Goal: Transaction & Acquisition: Purchase product/service

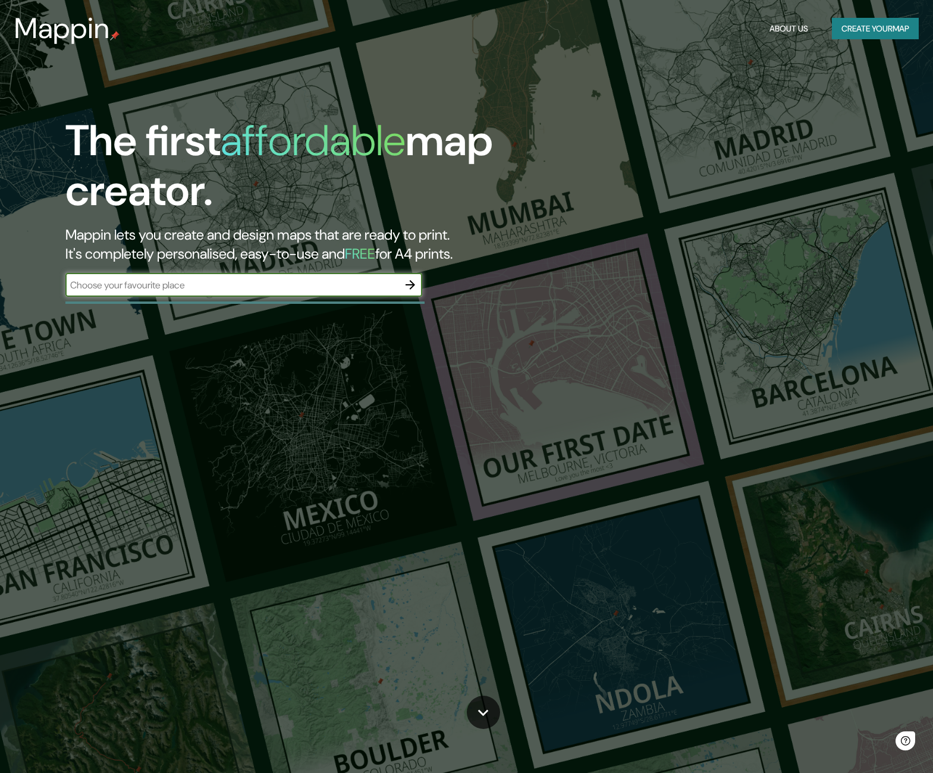
click at [162, 281] on input "text" at bounding box center [231, 285] width 333 height 14
type input "El Pedregal [GEOGRAPHIC_DATA]"
click at [411, 282] on icon "button" at bounding box center [411, 285] width 10 height 10
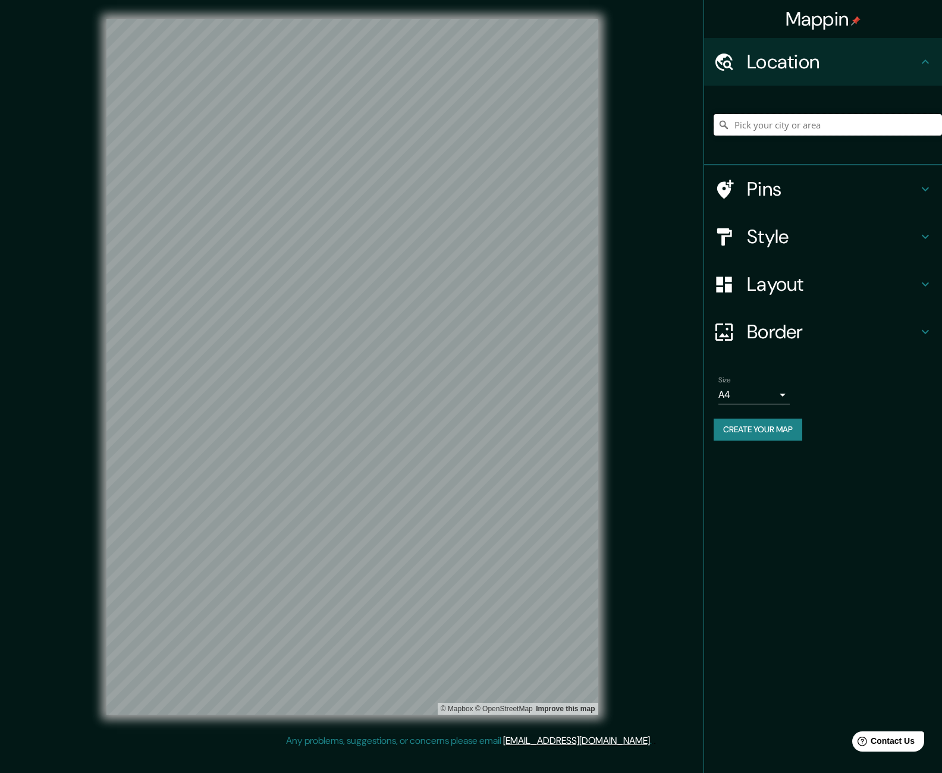
click at [794, 124] on input "Pick your city or area" at bounding box center [828, 124] width 228 height 21
paste input "El Pedregal [GEOGRAPHIC_DATA]"
click at [923, 190] on icon at bounding box center [926, 189] width 14 height 14
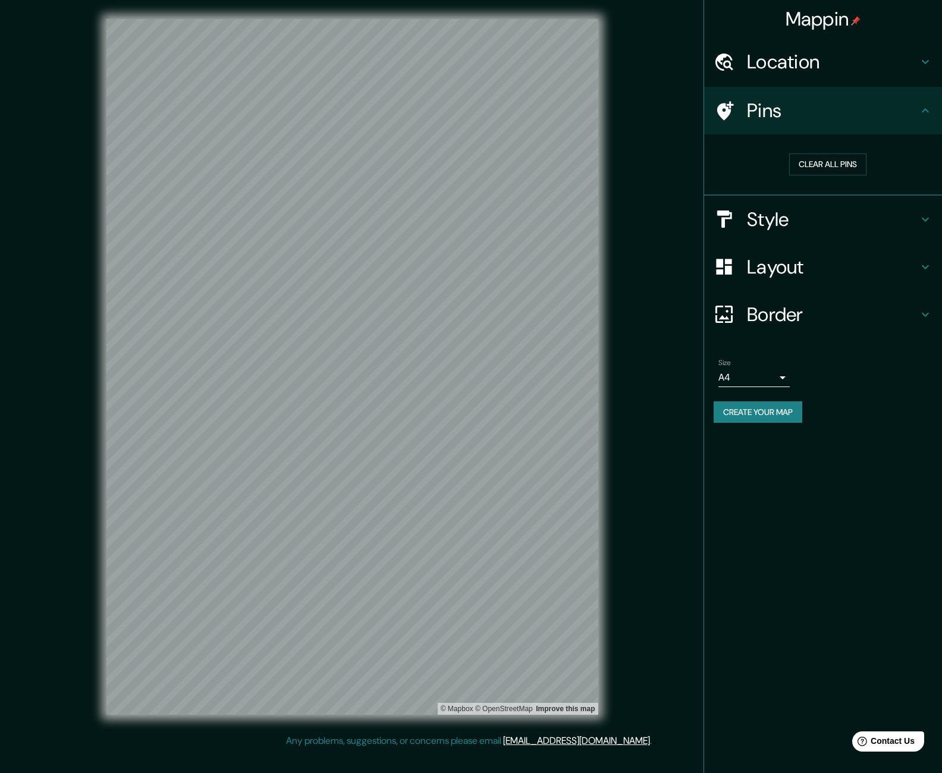
click at [923, 190] on div "Clear all pins" at bounding box center [823, 164] width 238 height 61
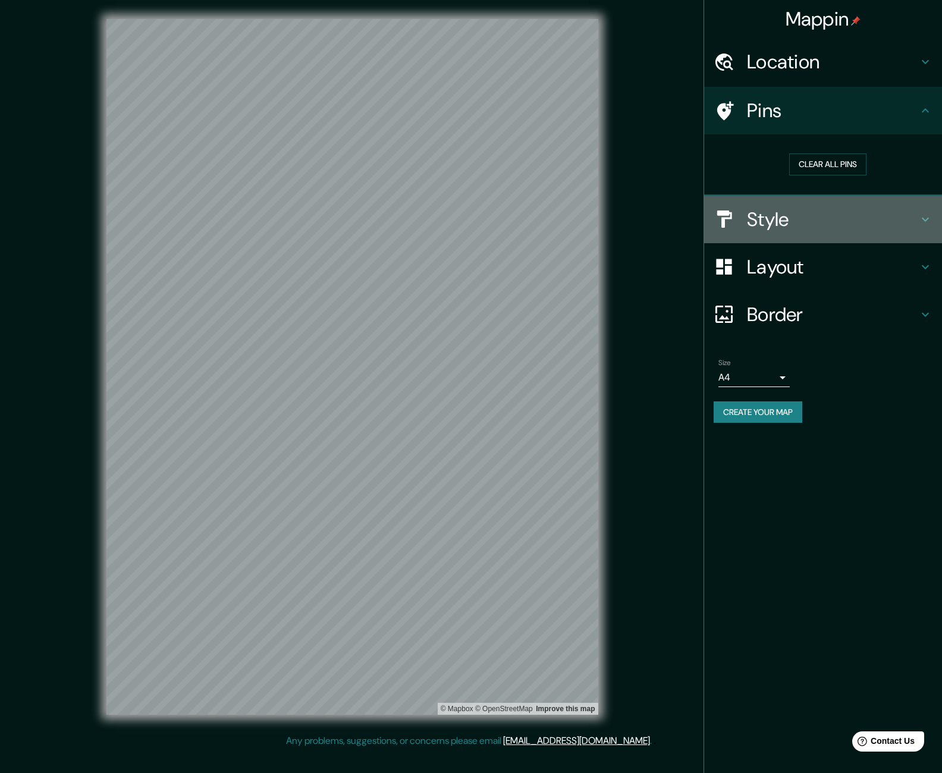
click at [927, 217] on icon at bounding box center [926, 219] width 14 height 14
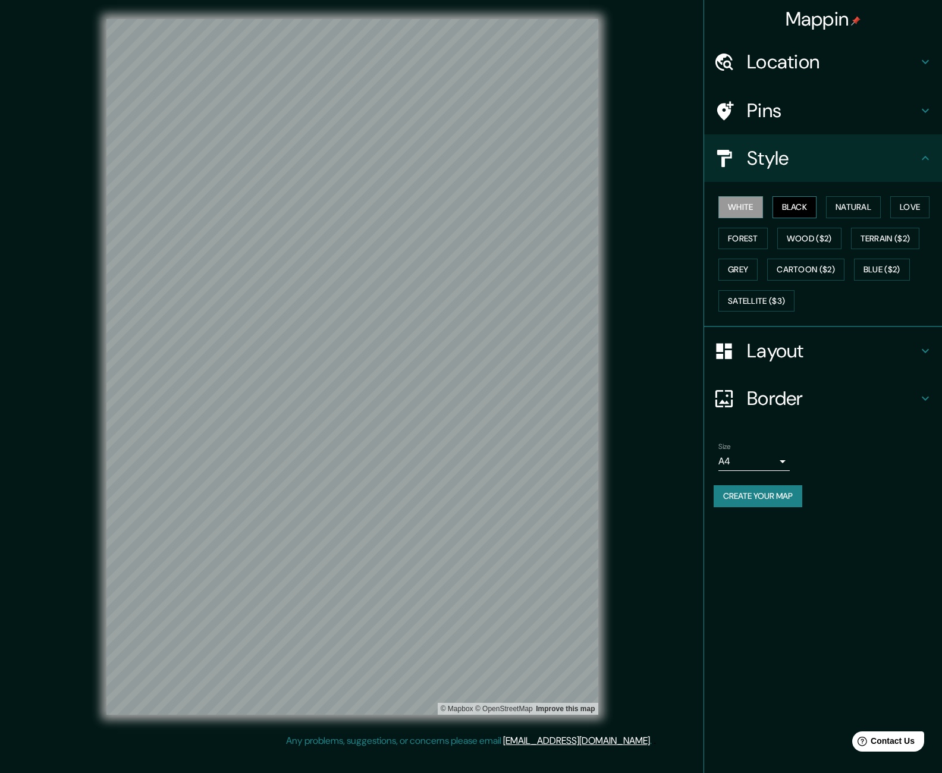
click at [795, 208] on button "Black" at bounding box center [795, 207] width 45 height 22
click at [851, 206] on button "Natural" at bounding box center [853, 207] width 55 height 22
click at [913, 203] on button "Love" at bounding box center [910, 207] width 39 height 22
click at [741, 243] on button "Forest" at bounding box center [743, 239] width 49 height 22
click at [815, 235] on button "Wood ($2)" at bounding box center [810, 239] width 64 height 22
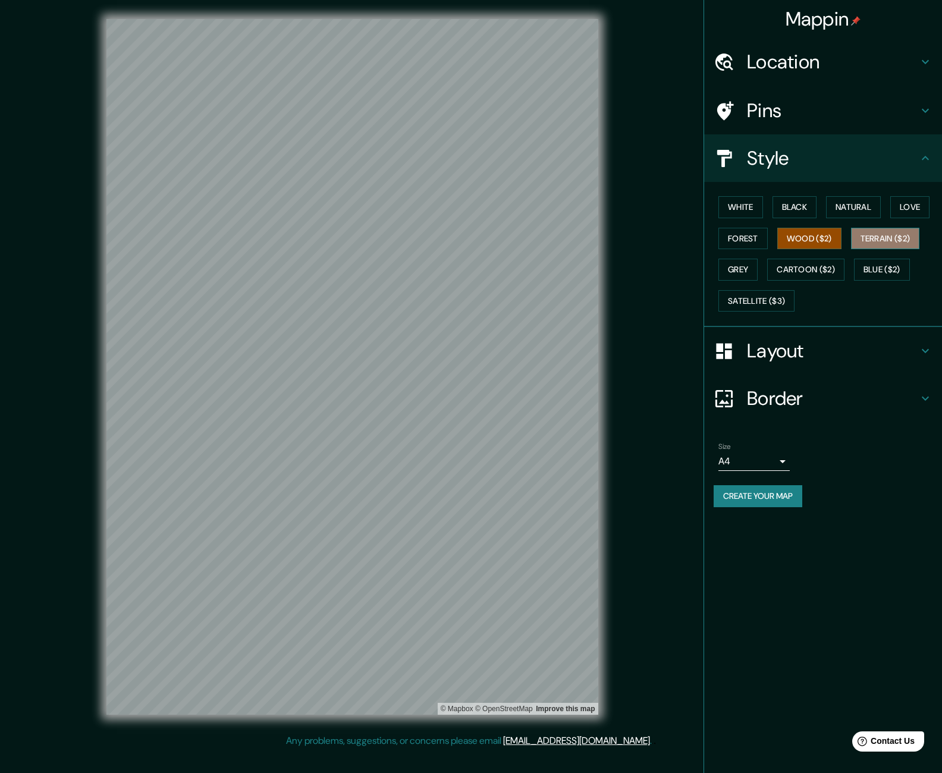
click at [886, 235] on button "Terrain ($2)" at bounding box center [885, 239] width 69 height 22
click at [750, 272] on button "Grey" at bounding box center [738, 270] width 39 height 22
click at [814, 269] on button "Cartoon ($2)" at bounding box center [805, 270] width 77 height 22
click at [872, 267] on button "Blue ($2)" at bounding box center [882, 270] width 56 height 22
click at [733, 305] on button "Satellite ($3)" at bounding box center [757, 301] width 76 height 22
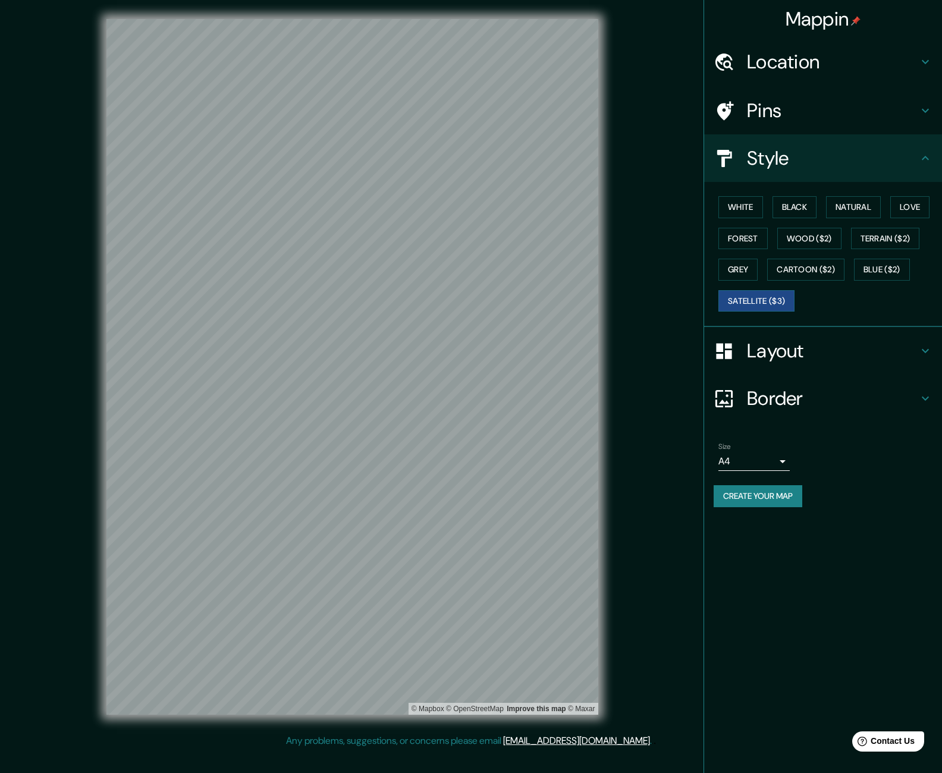
click at [619, 441] on div "Mappin Location [GEOGRAPHIC_DATA], [GEOGRAPHIC_DATA], [GEOGRAPHIC_DATA] Pins St…" at bounding box center [471, 376] width 942 height 753
click at [735, 211] on button "White" at bounding box center [741, 207] width 45 height 22
click at [791, 210] on button "Black" at bounding box center [795, 207] width 45 height 22
click at [862, 212] on button "Natural" at bounding box center [853, 207] width 55 height 22
click at [735, 240] on button "Forest" at bounding box center [743, 239] width 49 height 22
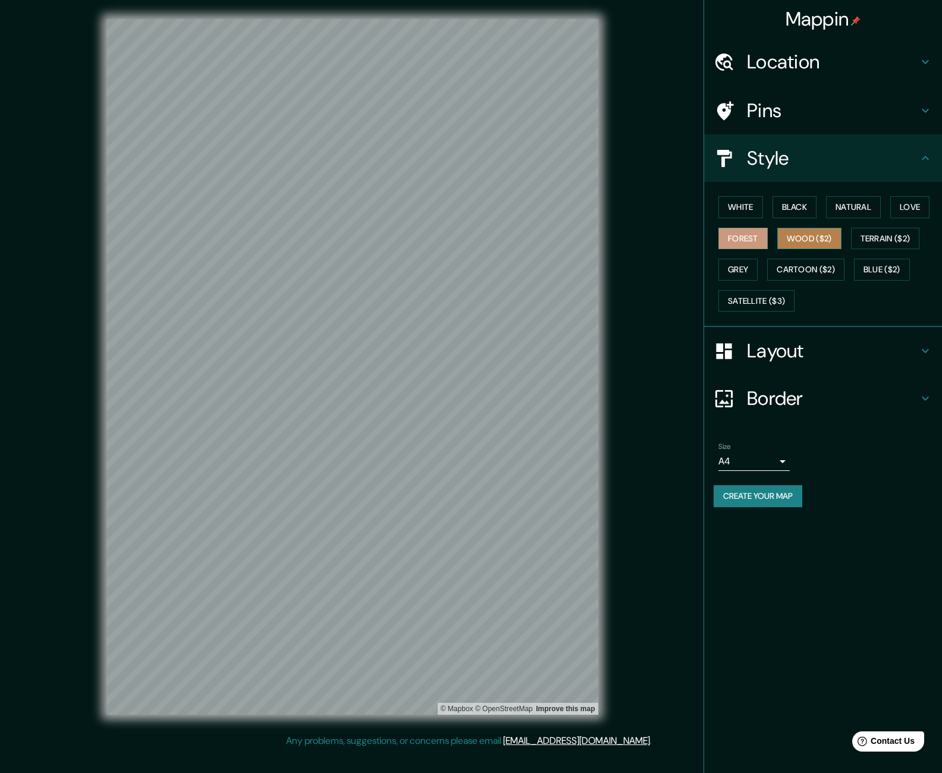
click at [809, 236] on button "Wood ($2)" at bounding box center [810, 239] width 64 height 22
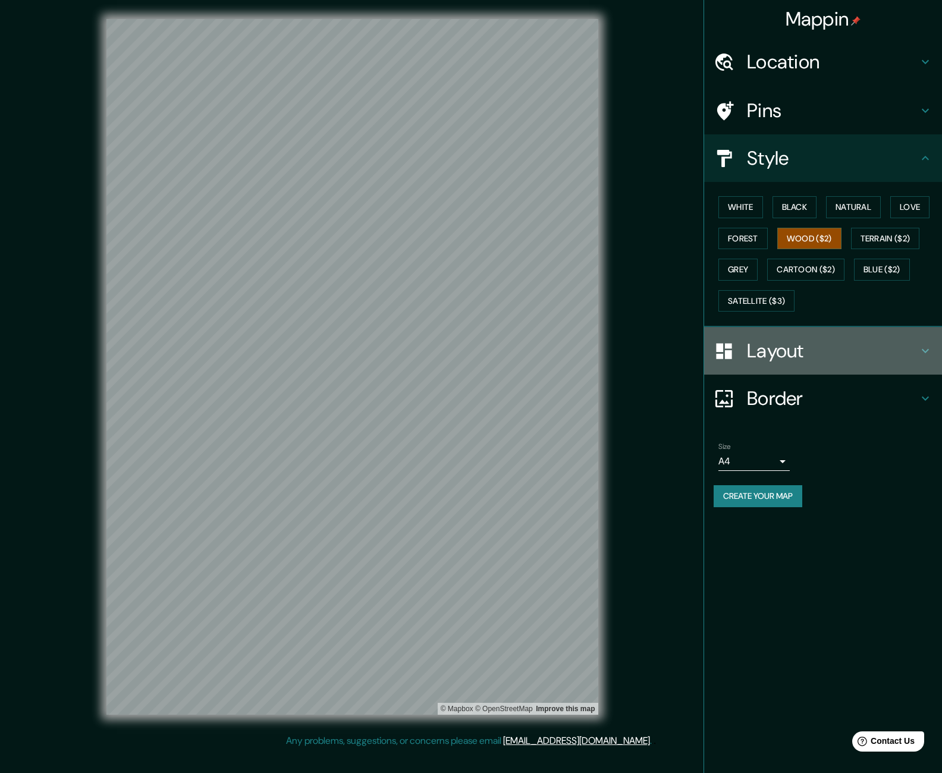
click at [922, 350] on icon at bounding box center [926, 351] width 14 height 14
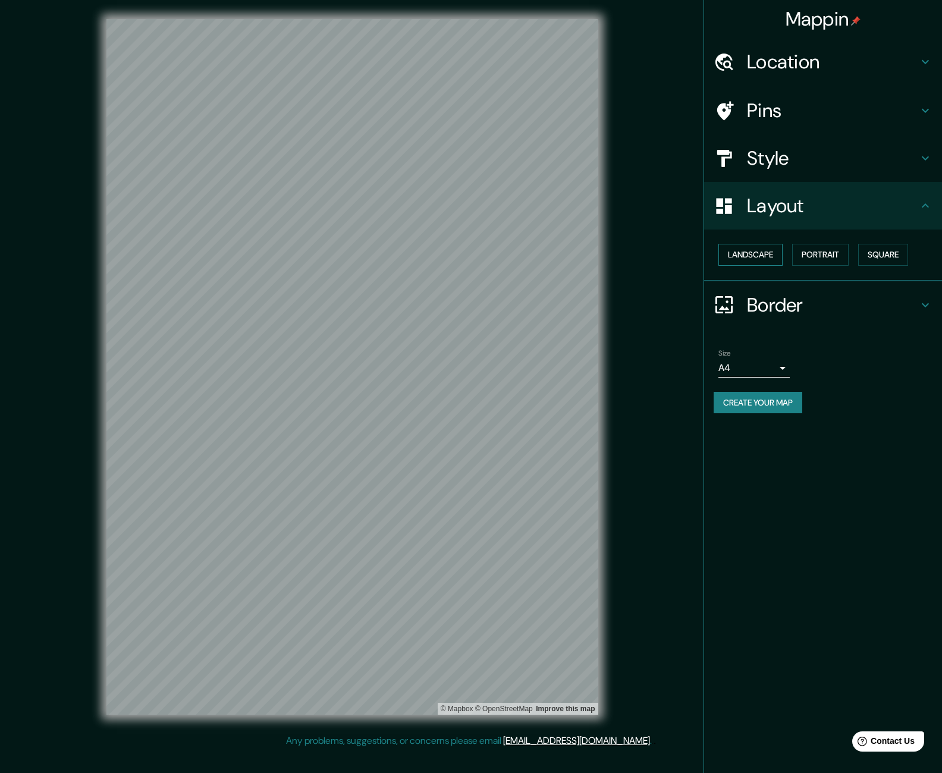
click at [744, 260] on button "Landscape" at bounding box center [751, 255] width 64 height 22
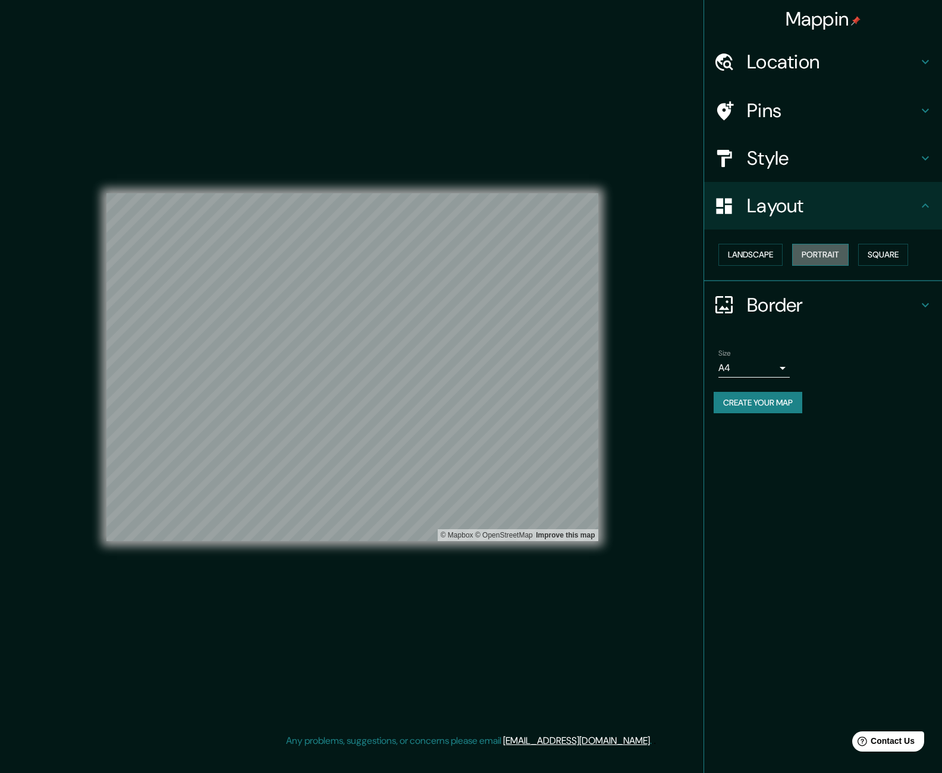
click at [827, 256] on button "Portrait" at bounding box center [820, 255] width 57 height 22
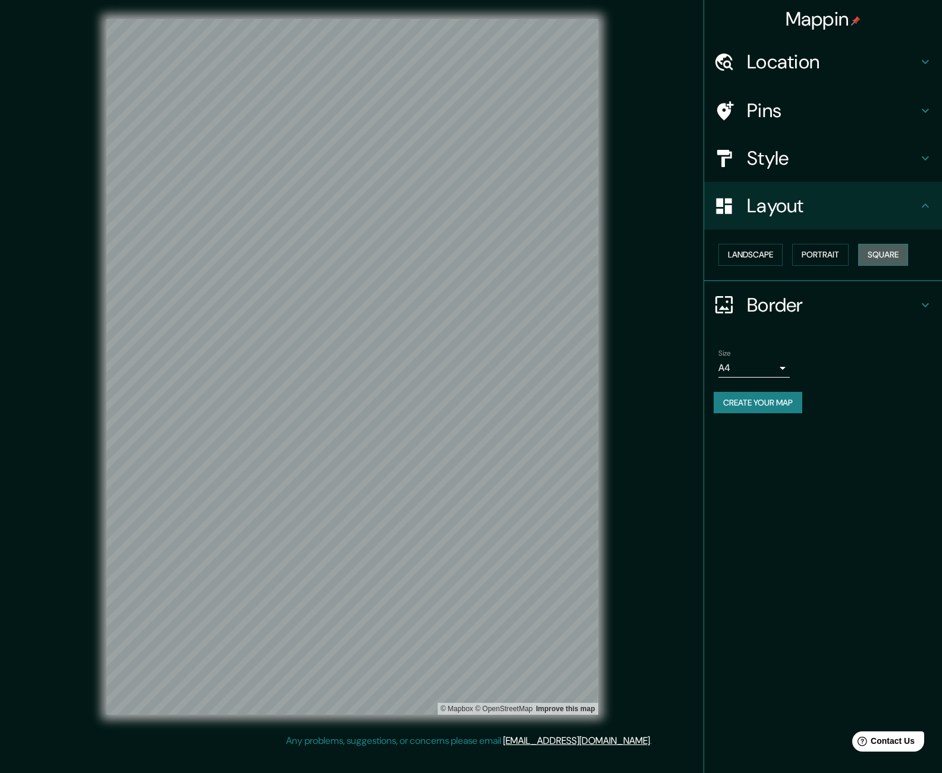
click at [904, 254] on button "Square" at bounding box center [884, 255] width 50 height 22
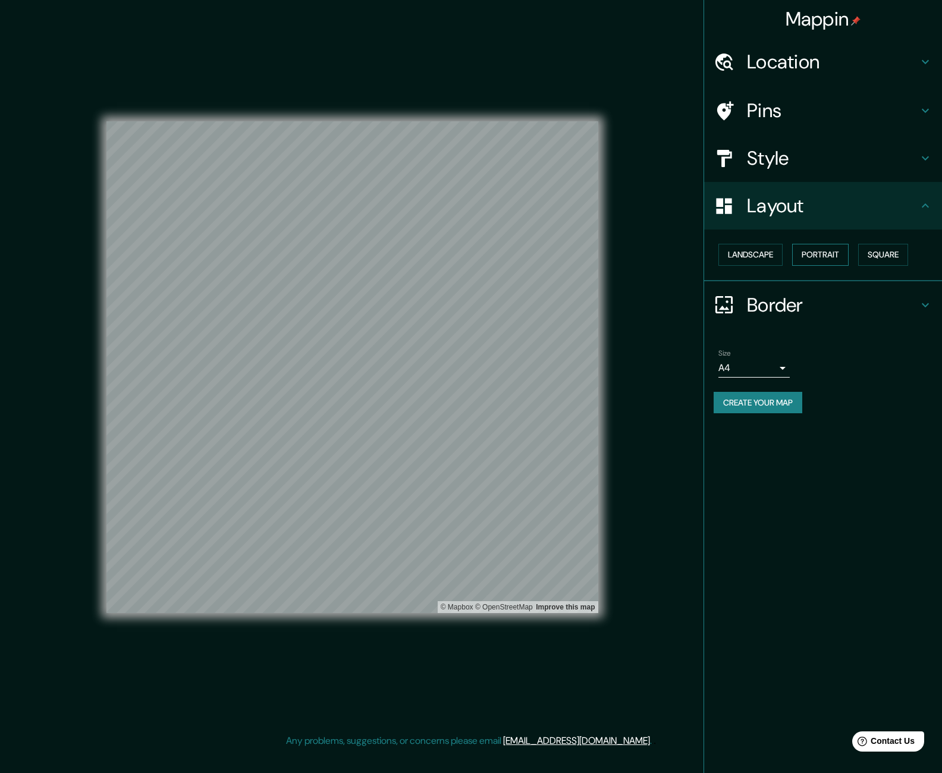
click at [820, 261] on button "Portrait" at bounding box center [820, 255] width 57 height 22
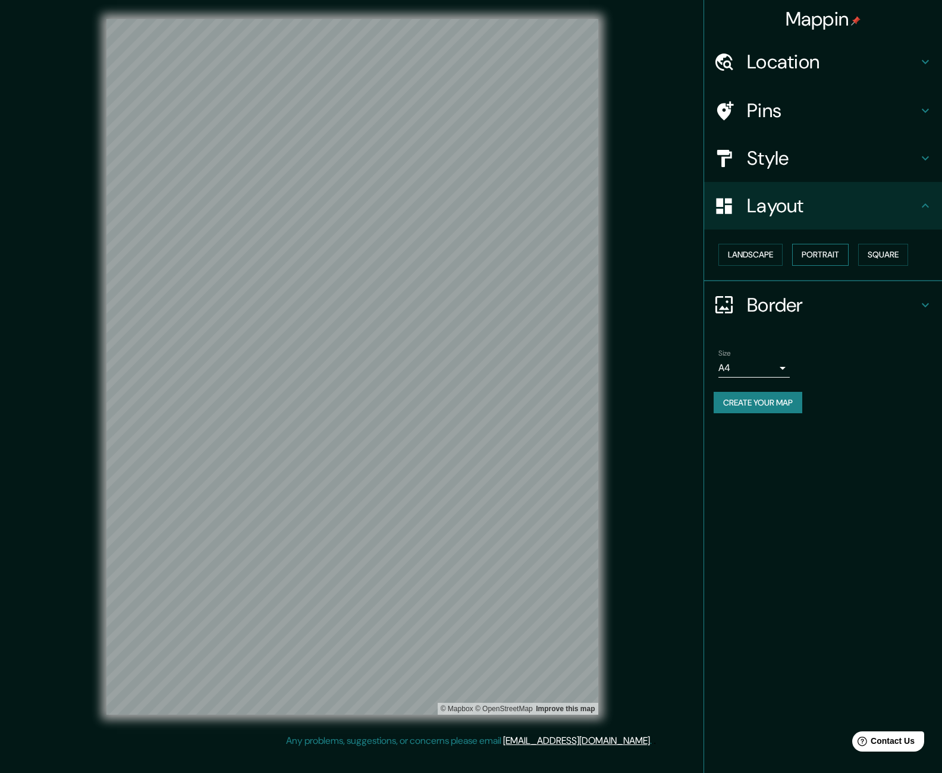
click at [838, 255] on button "Portrait" at bounding box center [820, 255] width 57 height 22
click at [876, 253] on button "Square" at bounding box center [884, 255] width 50 height 22
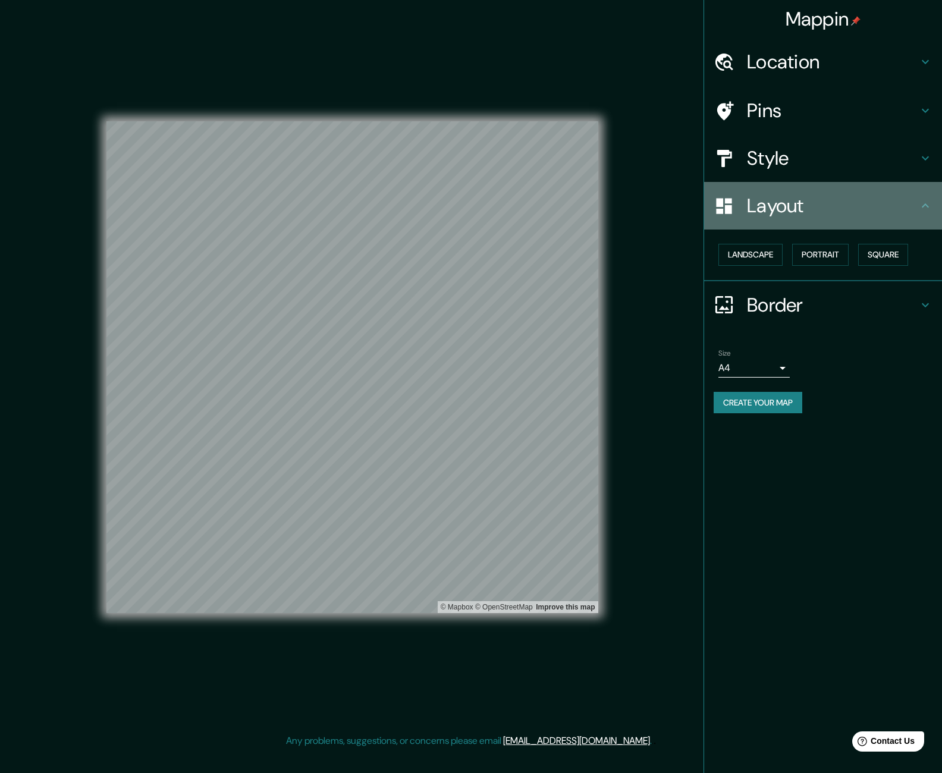
click at [798, 202] on h4 "Layout" at bounding box center [832, 206] width 171 height 24
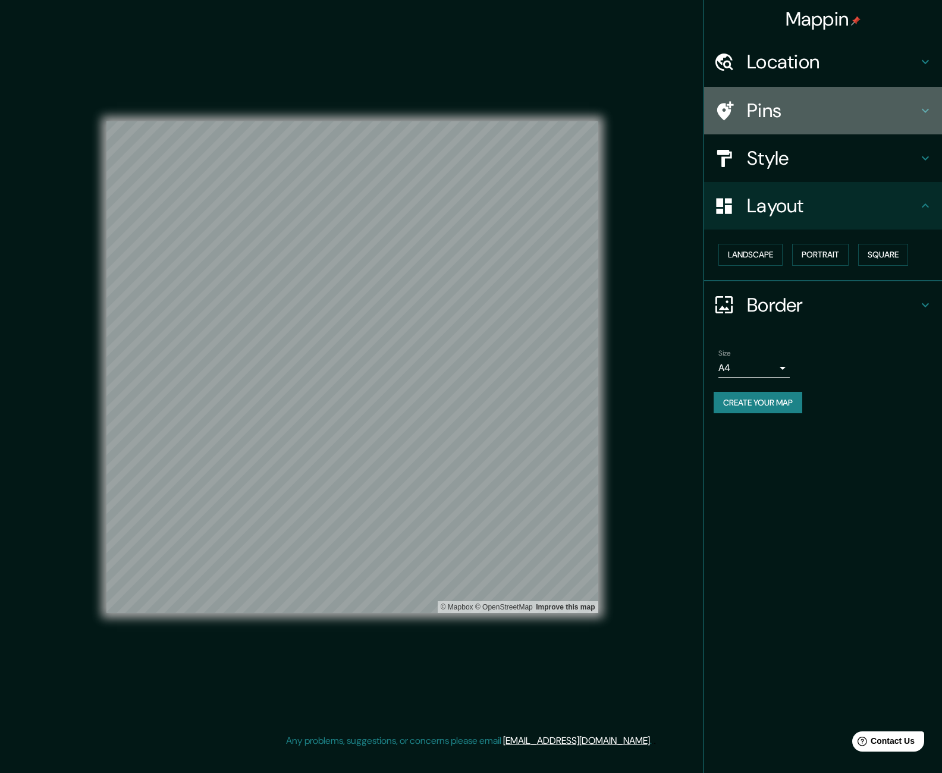
click at [772, 115] on h4 "Pins" at bounding box center [832, 111] width 171 height 24
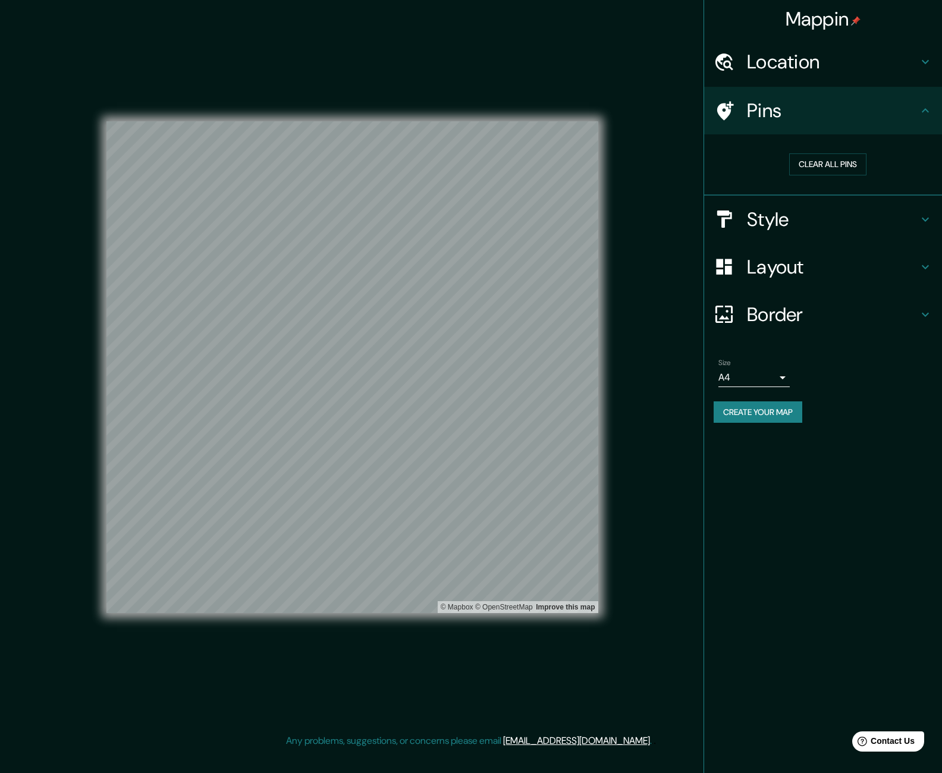
click at [772, 114] on h4 "Pins" at bounding box center [832, 111] width 171 height 24
click at [32, 39] on div "Mappin Location [GEOGRAPHIC_DATA], [GEOGRAPHIC_DATA], [GEOGRAPHIC_DATA] Pins Cl…" at bounding box center [471, 376] width 942 height 753
click at [847, 68] on h4 "Location" at bounding box center [832, 62] width 171 height 24
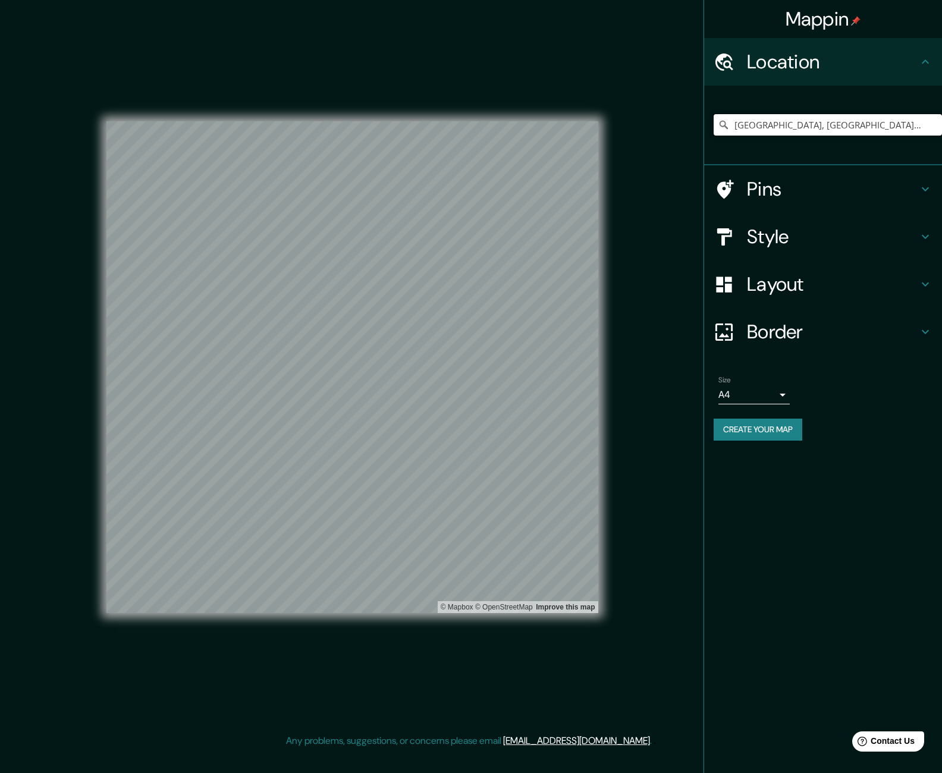
scroll to position [0, 2]
drag, startPoint x: 737, startPoint y: 124, endPoint x: 961, endPoint y: 111, distance: 224.7
click at [942, 111] on html "Mappin Location [GEOGRAPHIC_DATA], [GEOGRAPHIC_DATA], [GEOGRAPHIC_DATA] Pins St…" at bounding box center [471, 386] width 942 height 773
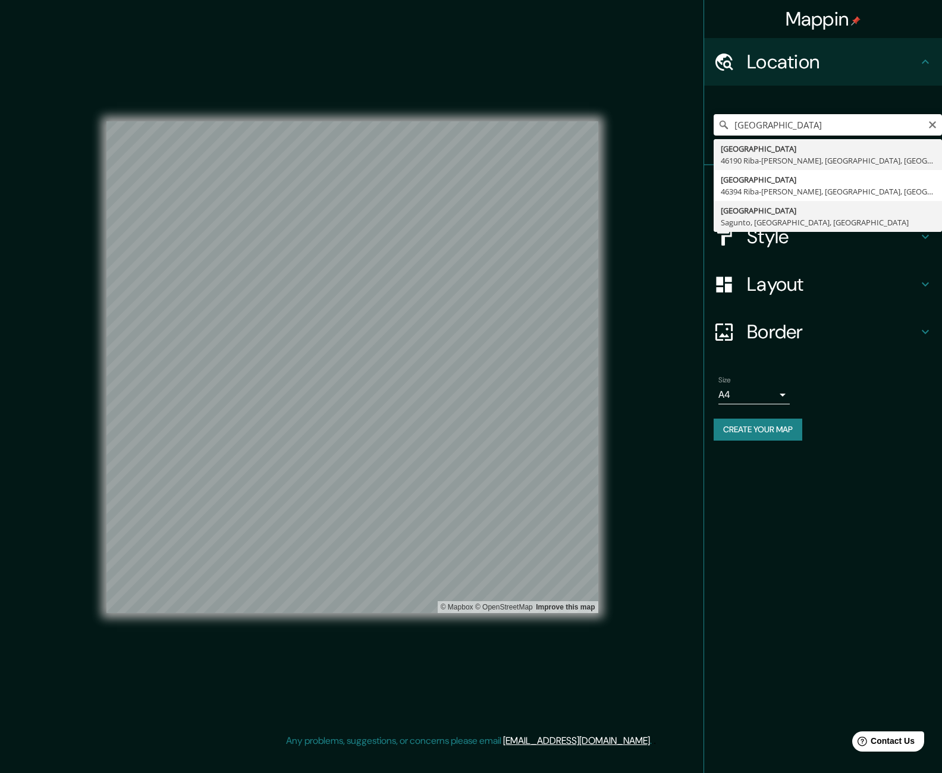
type input "[GEOGRAPHIC_DATA], [GEOGRAPHIC_DATA], [GEOGRAPHIC_DATA], [GEOGRAPHIC_DATA]"
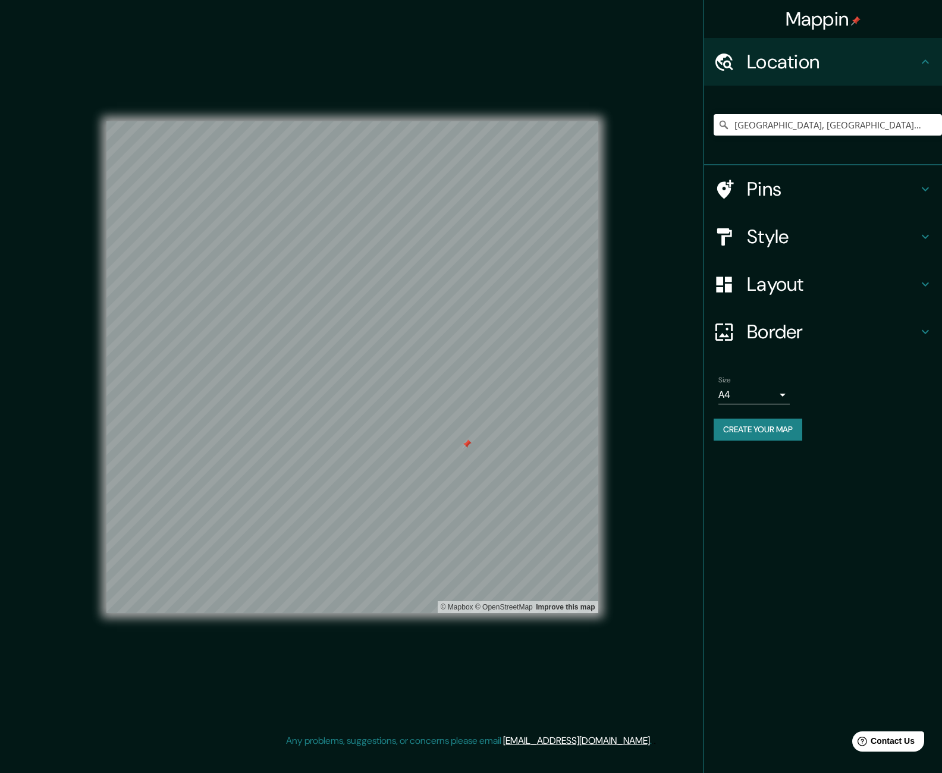
click at [599, 525] on div "© Mapbox © OpenStreetMap Improve this map" at bounding box center [352, 367] width 530 height 734
click at [602, 474] on div "© Mapbox © OpenStreetMap Improve this map" at bounding box center [352, 367] width 530 height 734
click at [244, 27] on div "© Mapbox © OpenStreetMap Improve this map" at bounding box center [352, 367] width 492 height 696
click at [39, 308] on div "Mappin Location [GEOGRAPHIC_DATA], [GEOGRAPHIC_DATA], [GEOGRAPHIC_DATA], [GEOGR…" at bounding box center [471, 376] width 942 height 753
click at [101, 146] on div "© Mapbox © OpenStreetMap Improve this map" at bounding box center [352, 367] width 530 height 734
